Goal: Task Accomplishment & Management: Use online tool/utility

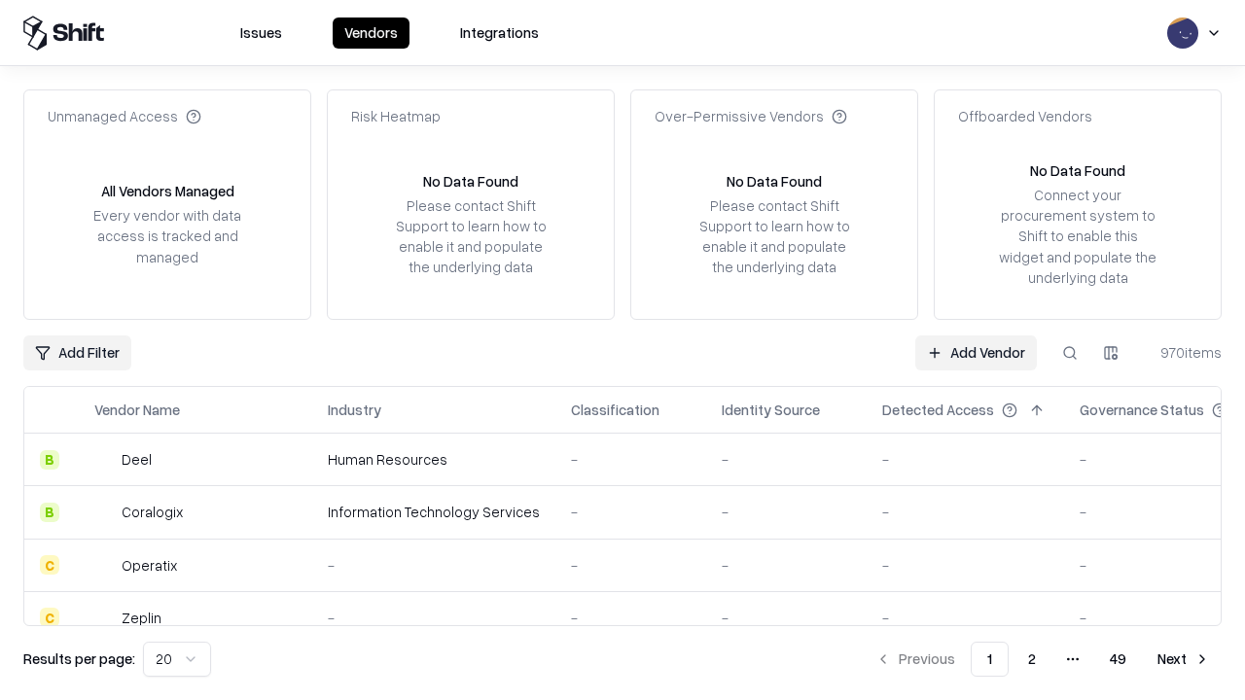
click at [975, 352] on link "Add Vendor" at bounding box center [976, 353] width 122 height 35
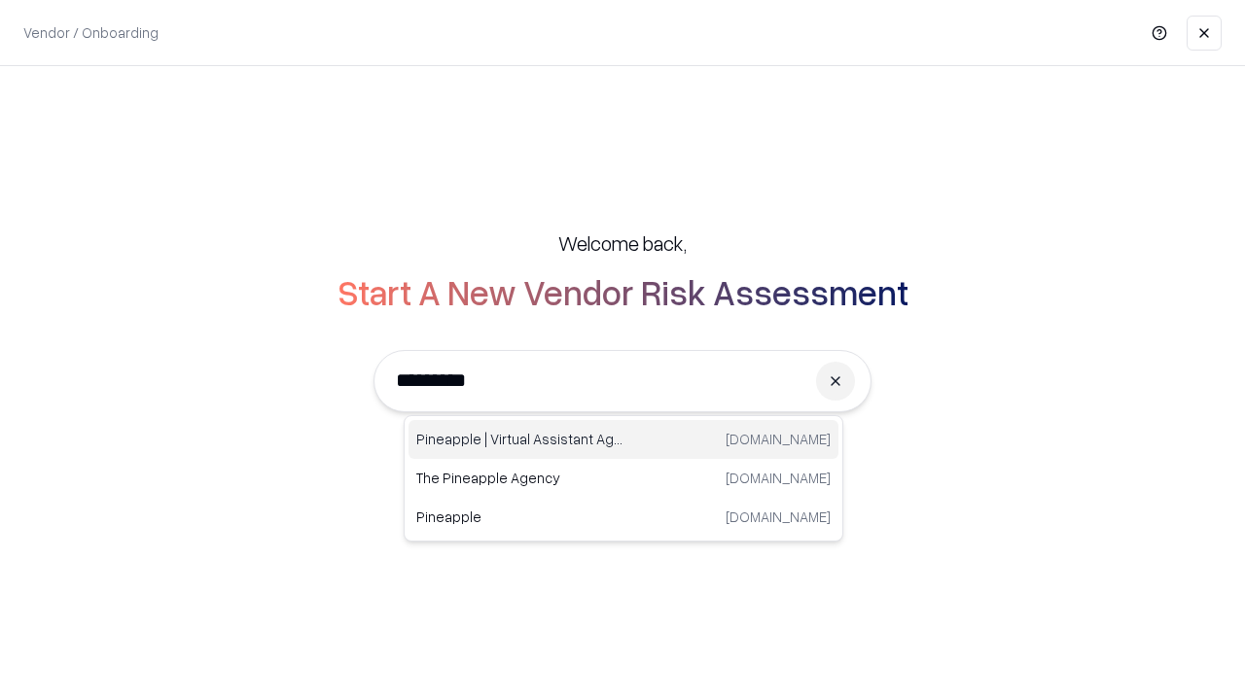
click at [623, 440] on div "Pineapple | Virtual Assistant Agency [DOMAIN_NAME]" at bounding box center [623, 439] width 430 height 39
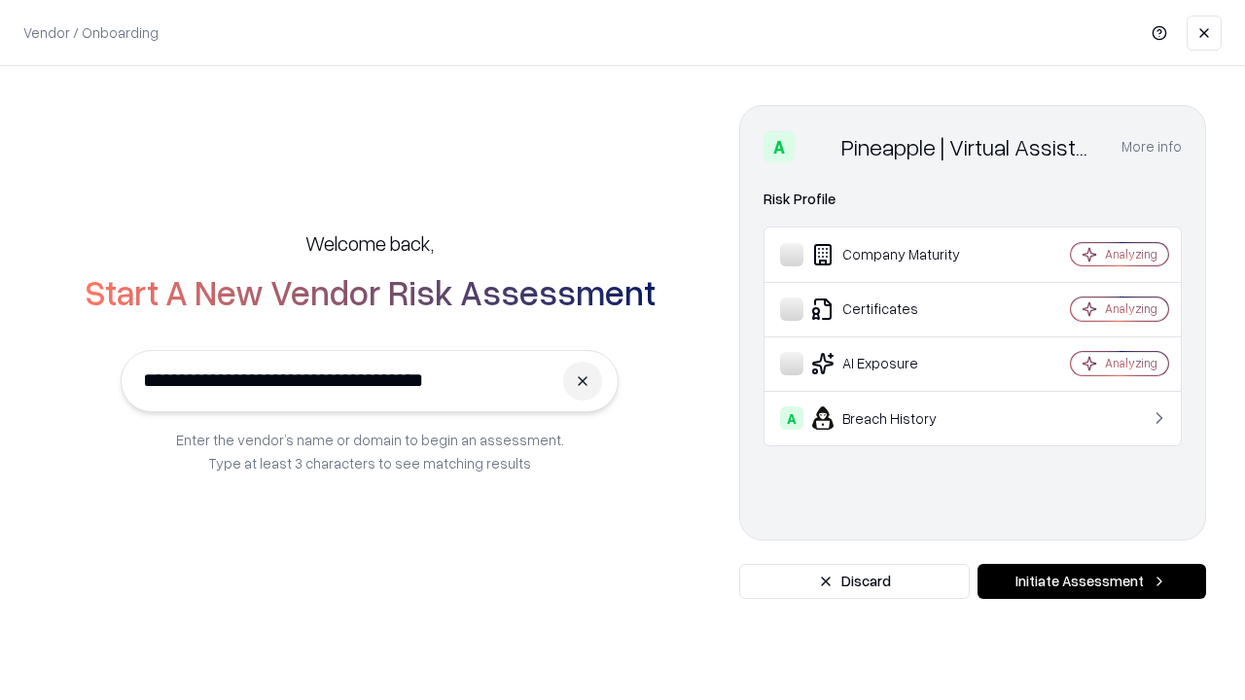
type input "**********"
click at [1091, 582] on button "Initiate Assessment" at bounding box center [1091, 581] width 229 height 35
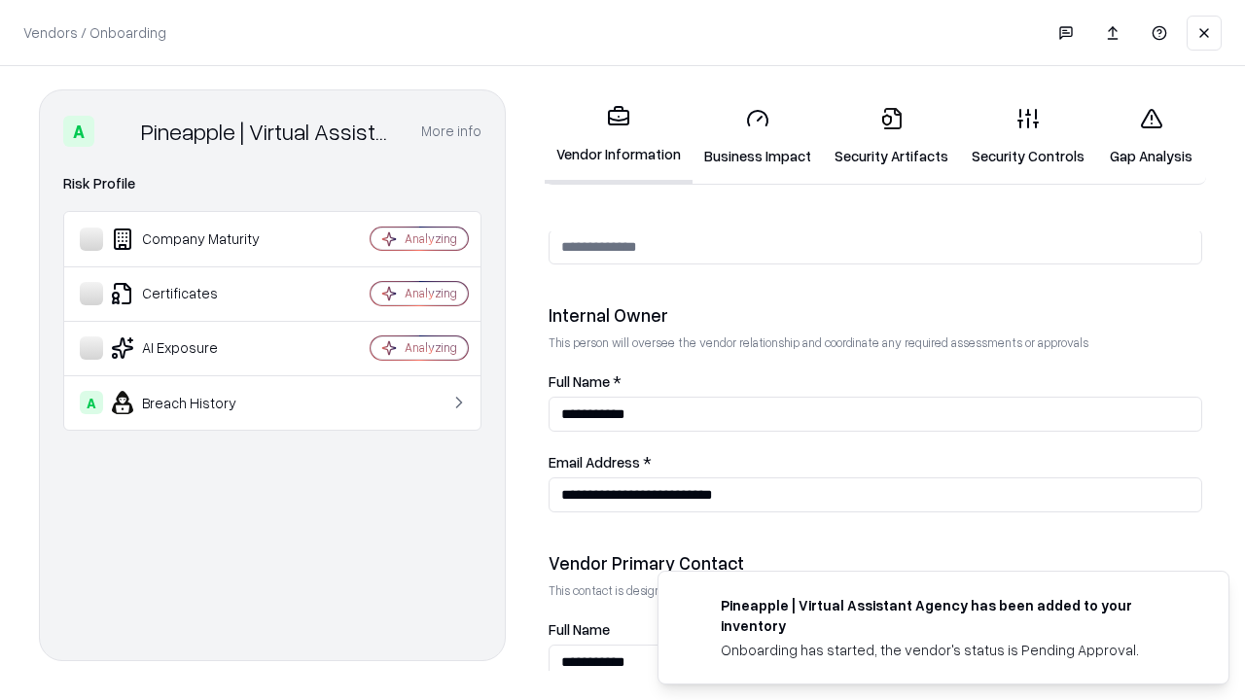
scroll to position [1008, 0]
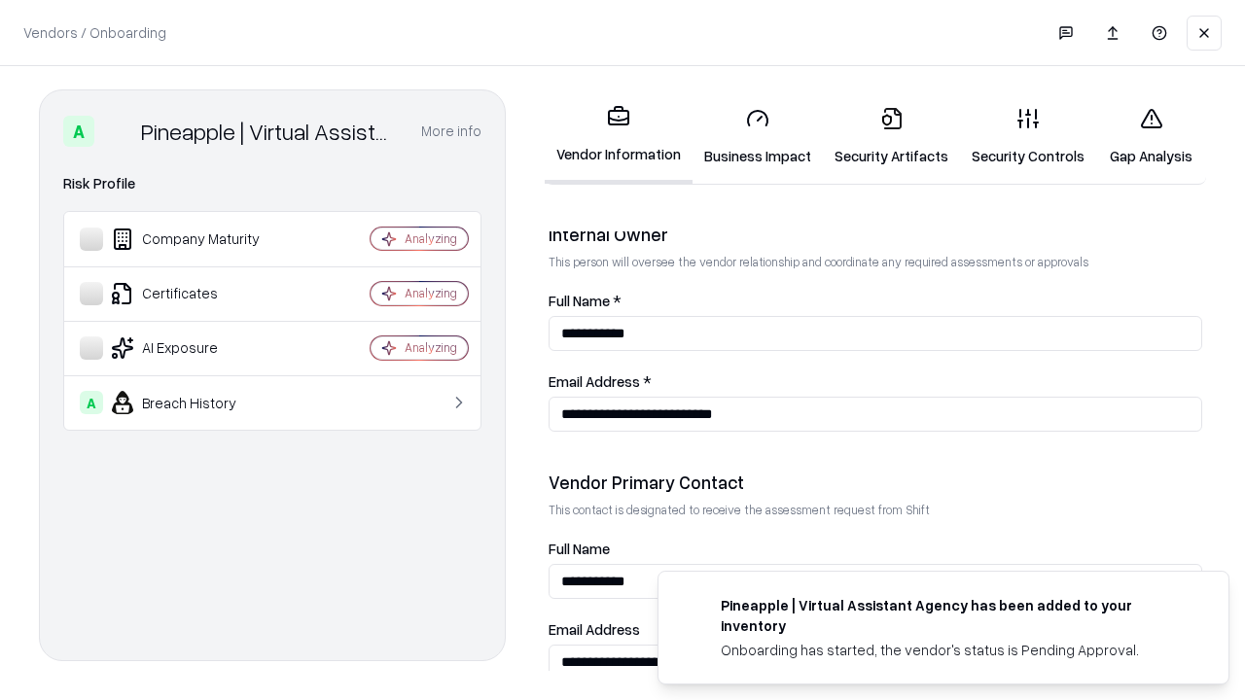
click at [891, 136] on link "Security Artifacts" at bounding box center [891, 136] width 137 height 90
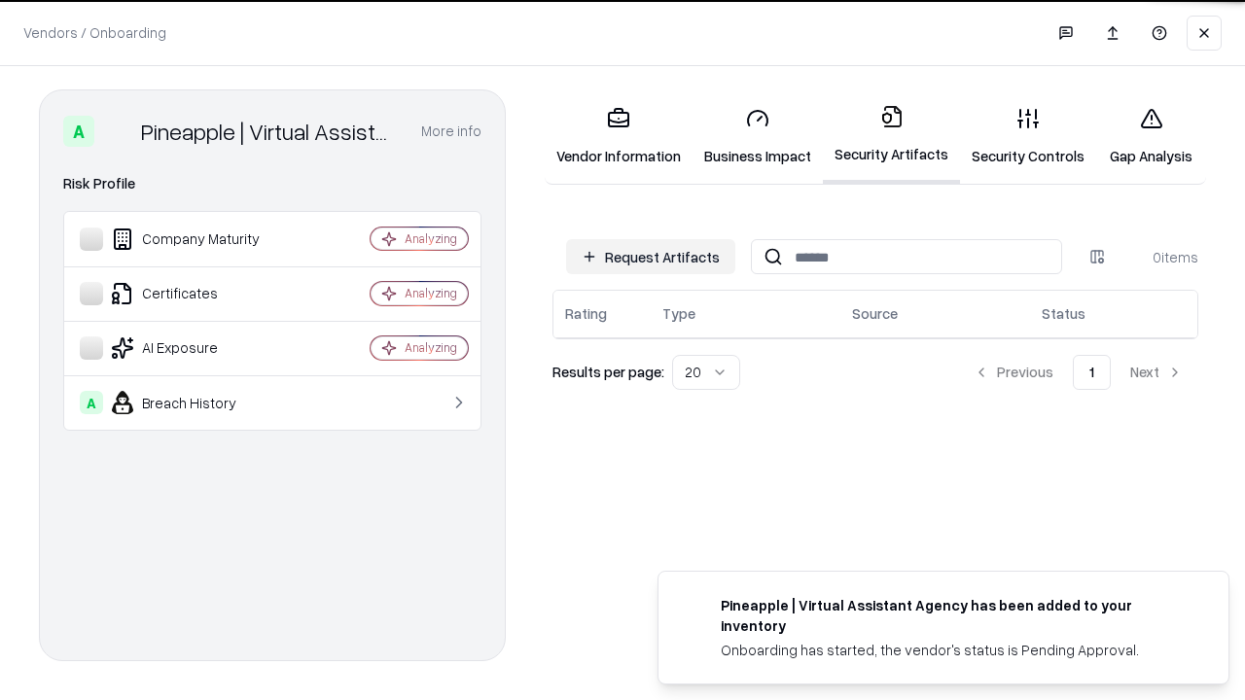
click at [651, 256] on button "Request Artifacts" at bounding box center [650, 256] width 169 height 35
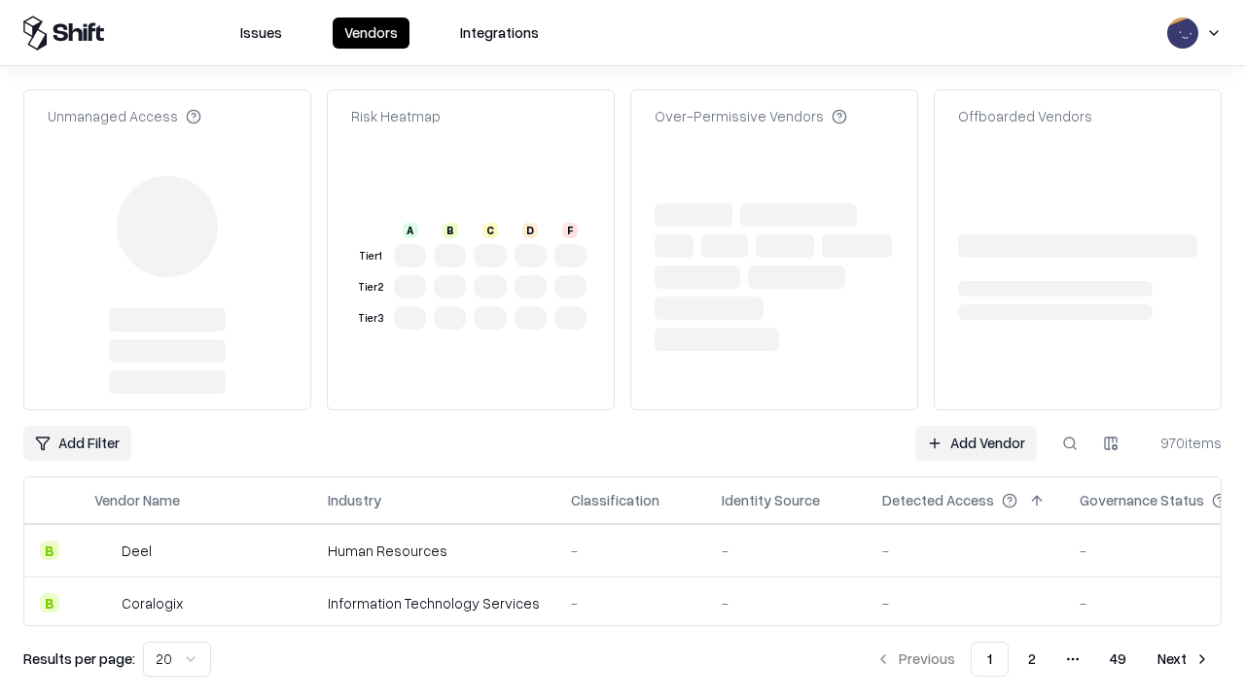
click at [975, 426] on link "Add Vendor" at bounding box center [976, 443] width 122 height 35
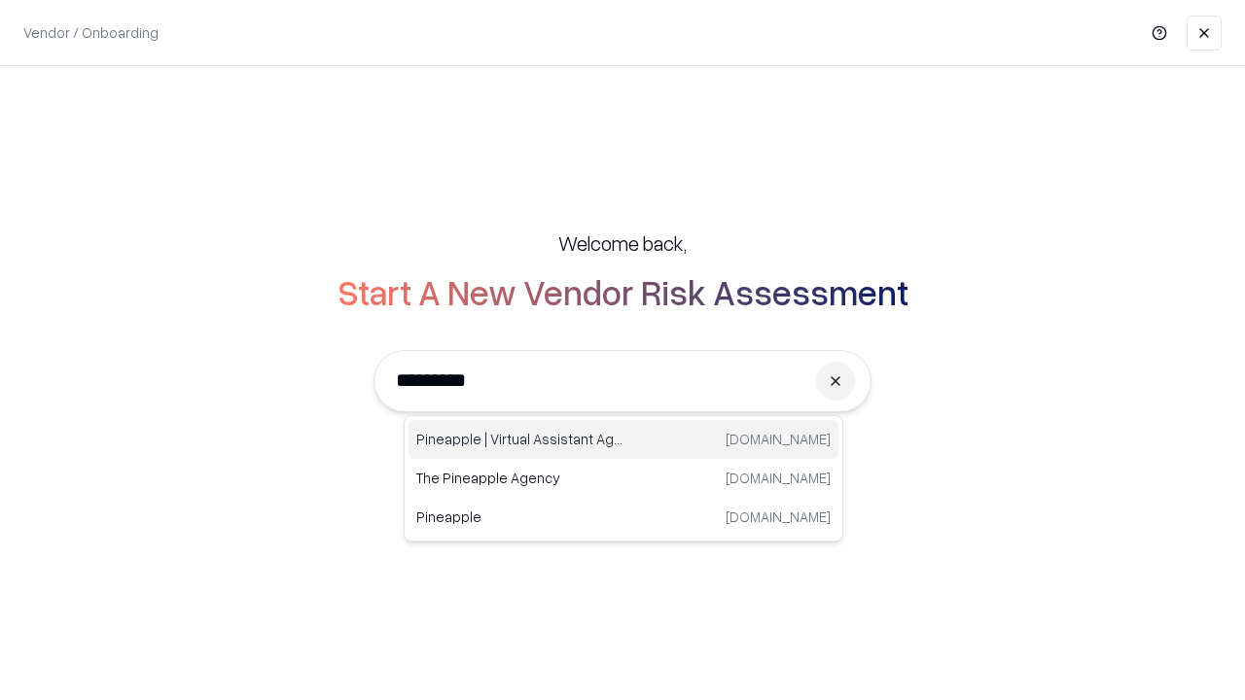
click at [623, 440] on div "Pineapple | Virtual Assistant Agency [DOMAIN_NAME]" at bounding box center [623, 439] width 430 height 39
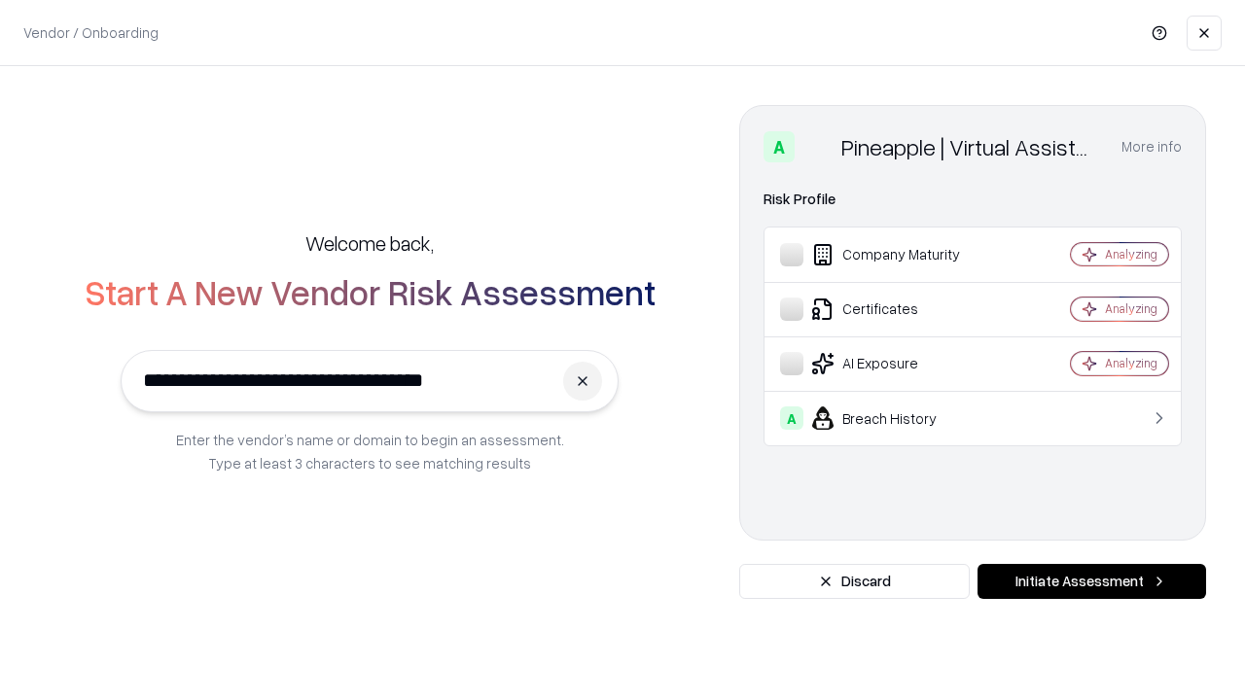
type input "**********"
click at [1091, 582] on button "Initiate Assessment" at bounding box center [1091, 581] width 229 height 35
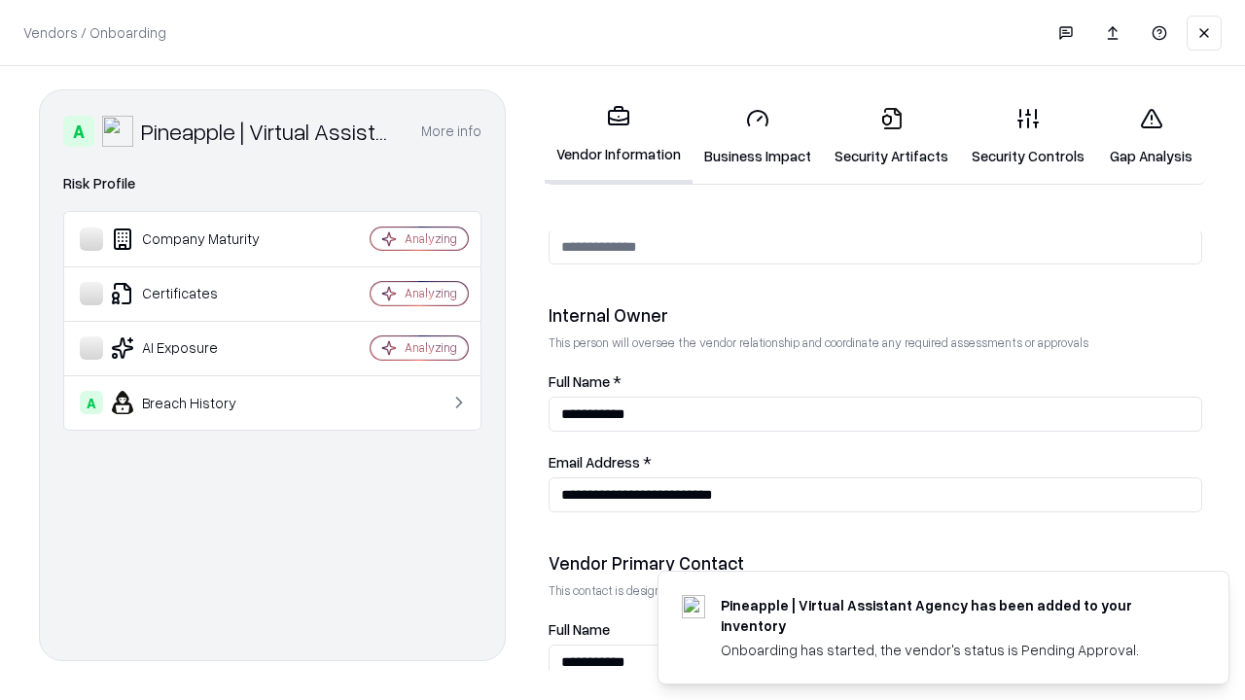
scroll to position [1008, 0]
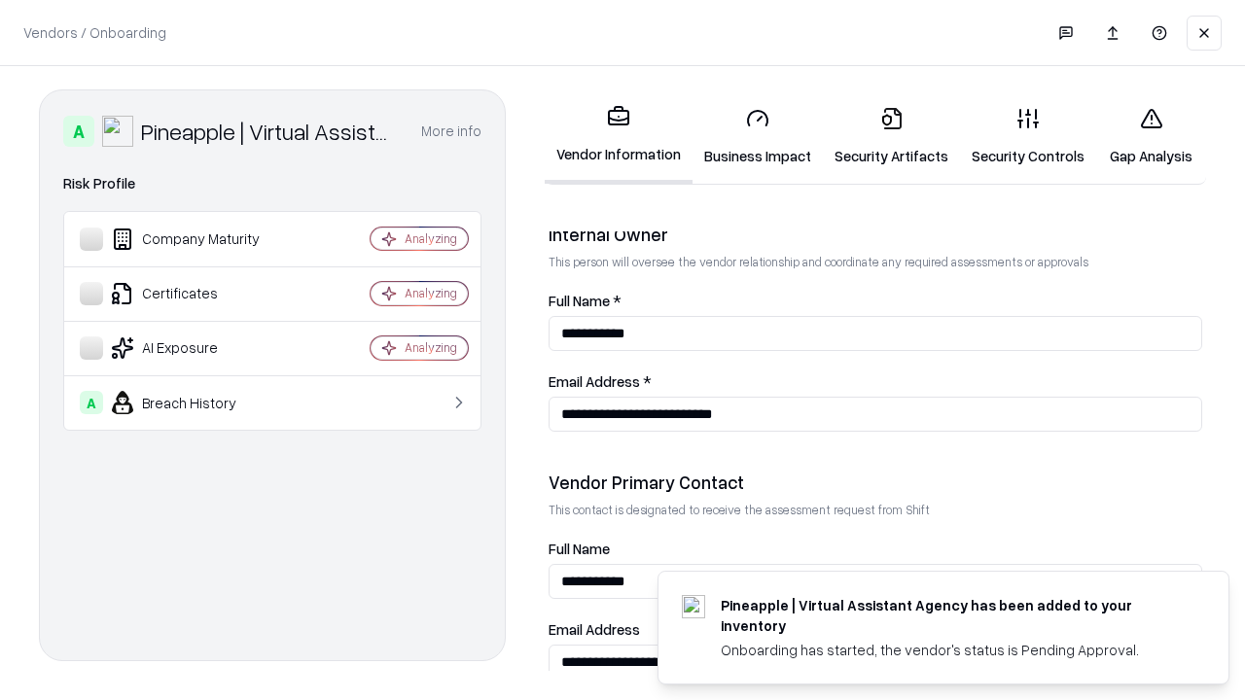
click at [1150, 136] on link "Gap Analysis" at bounding box center [1151, 136] width 110 height 90
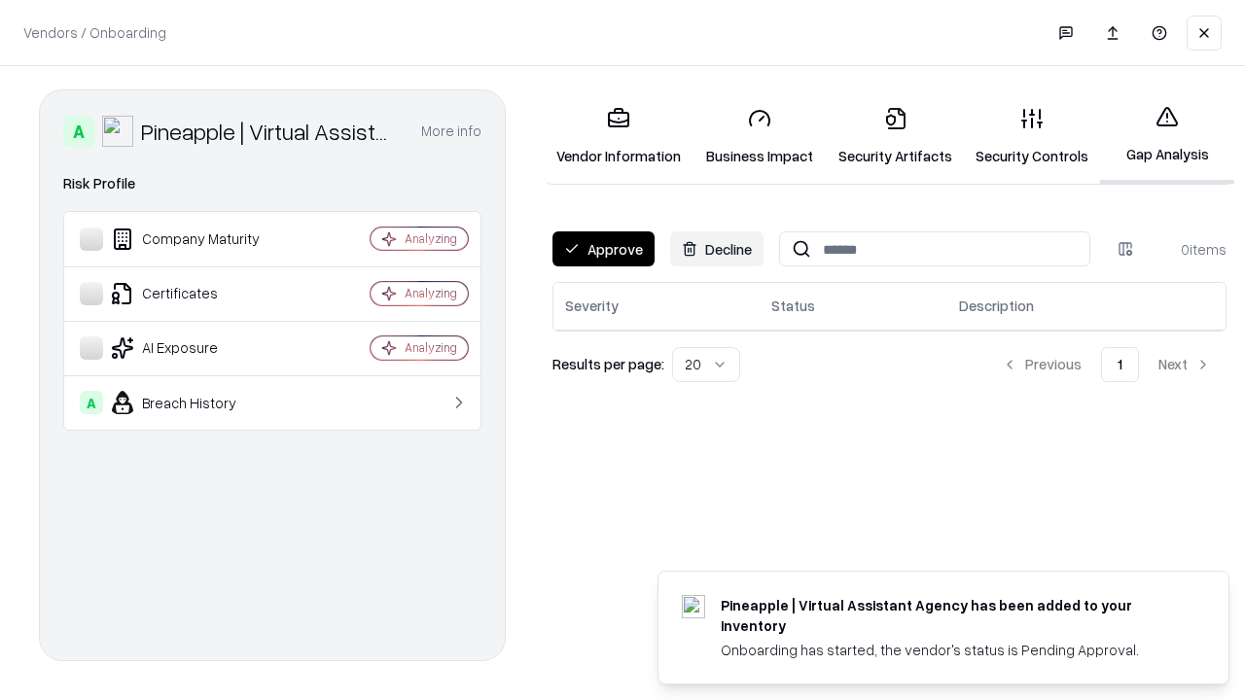
click at [603, 249] on button "Approve" at bounding box center [603, 248] width 102 height 35
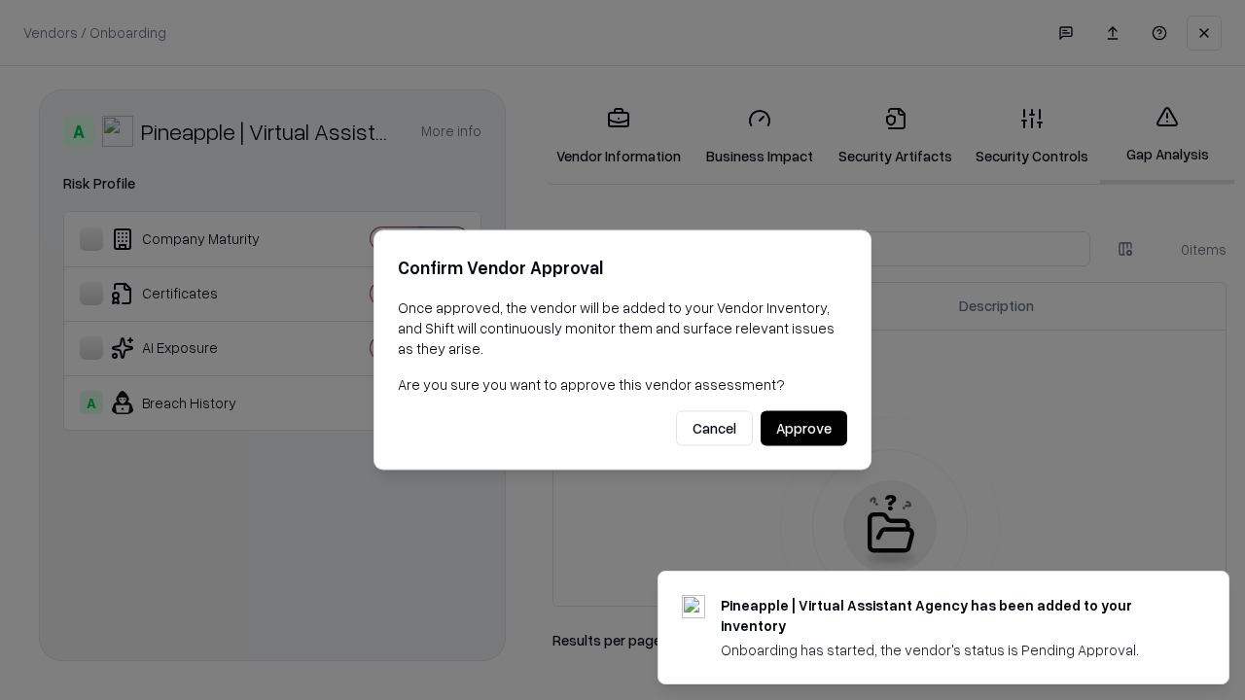
click at [803, 428] on button "Approve" at bounding box center [804, 428] width 87 height 35
